Goal: Check status: Check status

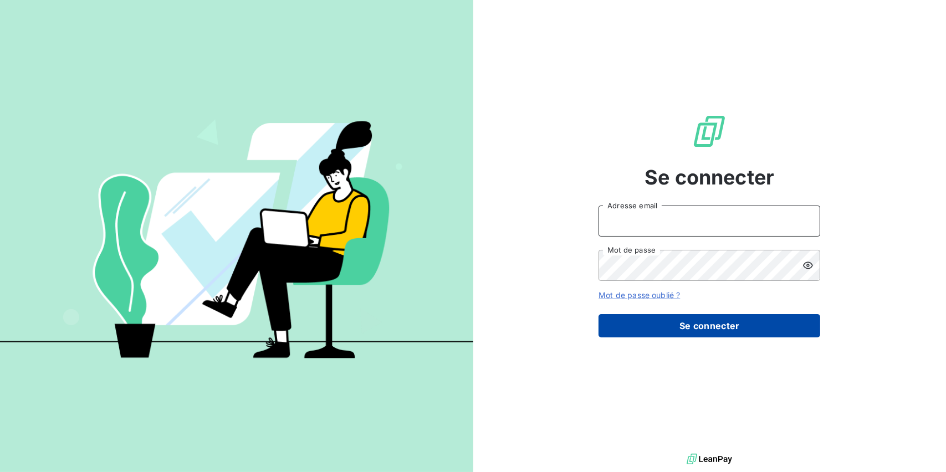
type input "[EMAIL_ADDRESS][PERSON_NAME][DOMAIN_NAME]"
click at [680, 326] on button "Se connecter" at bounding box center [710, 325] width 222 height 23
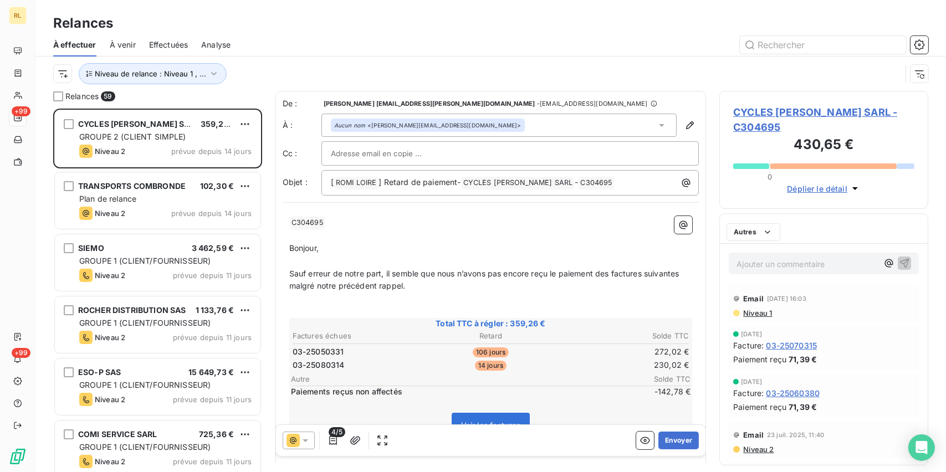
scroll to position [9, 9]
click at [80, 45] on span "À effectuer" at bounding box center [74, 44] width 43 height 11
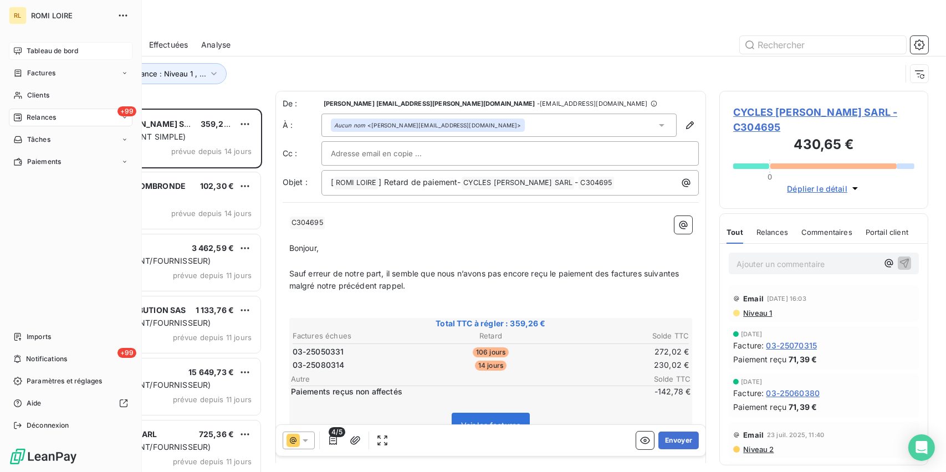
click at [45, 49] on span "Tableau de bord" at bounding box center [53, 51] width 52 height 10
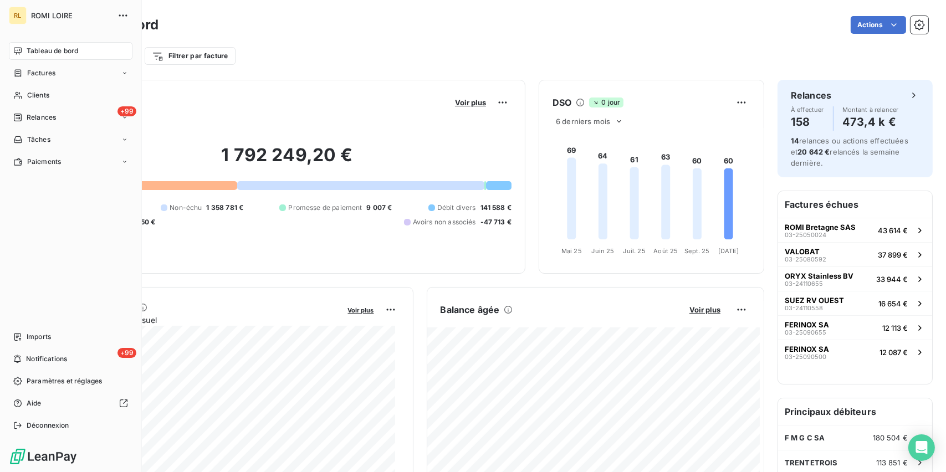
drag, startPoint x: 48, startPoint y: 49, endPoint x: 423, endPoint y: 47, distance: 375.2
click at [49, 49] on span "Tableau de bord" at bounding box center [53, 51] width 52 height 10
